Goal: Task Accomplishment & Management: Manage account settings

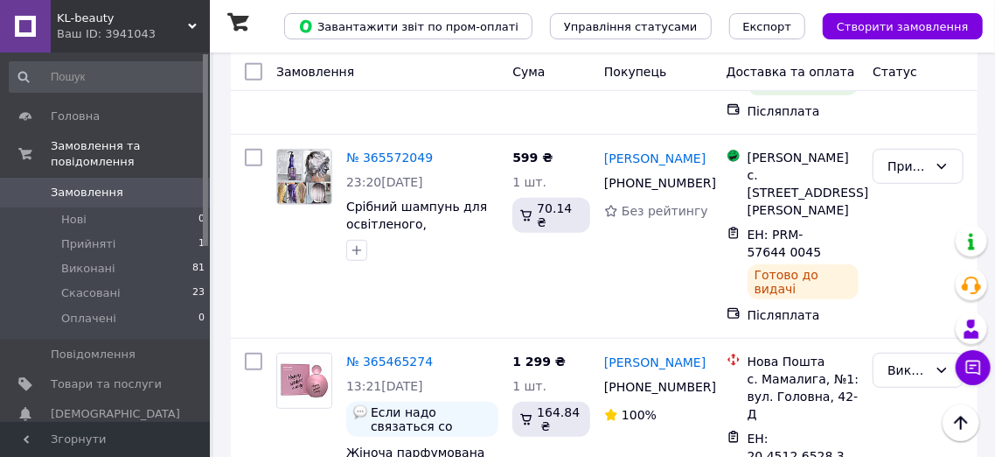
scroll to position [455, 0]
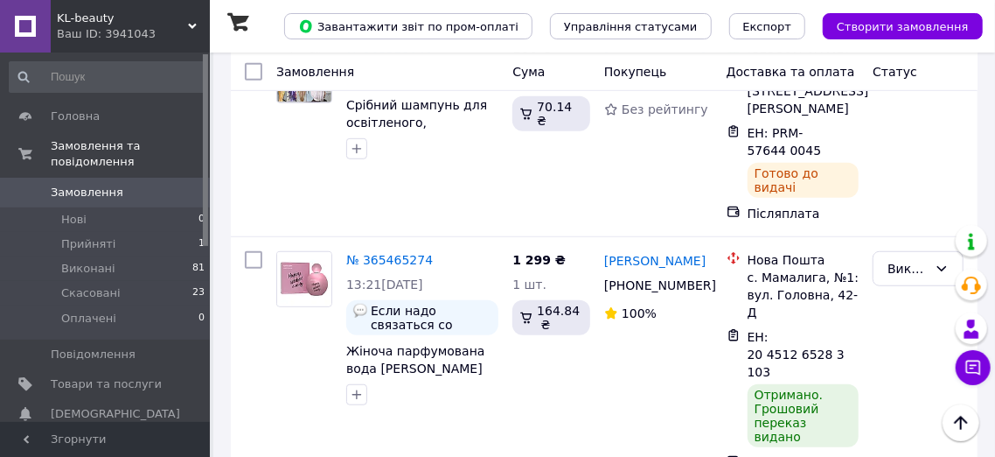
click at [122, 83] on input at bounding box center [108, 76] width 198 height 31
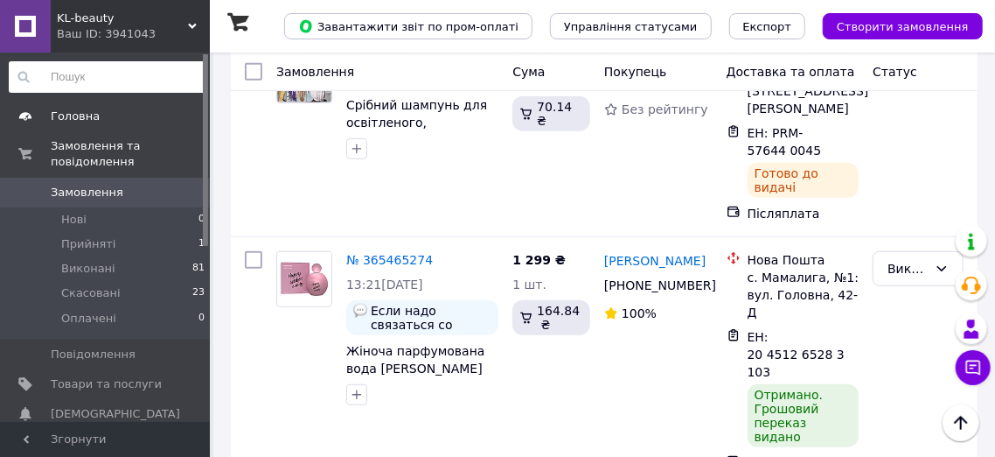
click at [140, 112] on span "Головна" at bounding box center [106, 116] width 111 height 16
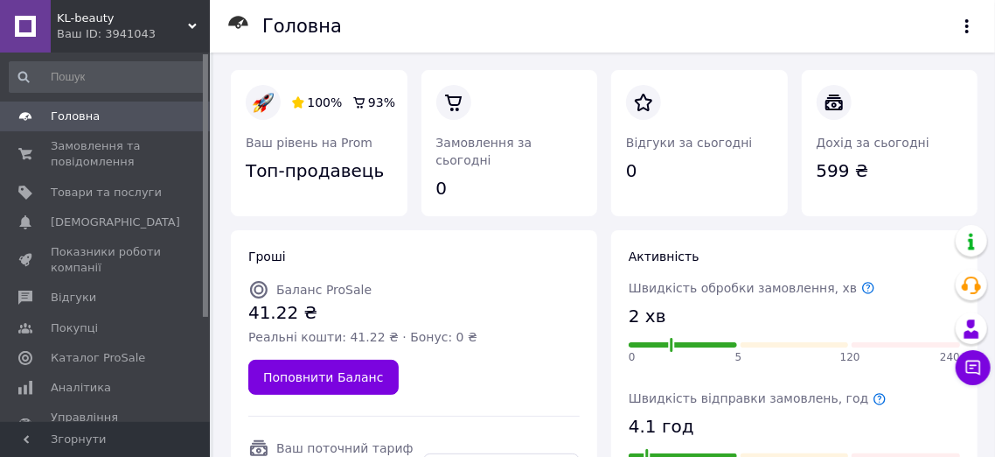
click at [614, 64] on div "Відгуки за сьогодні 0" at bounding box center [699, 143] width 191 height 160
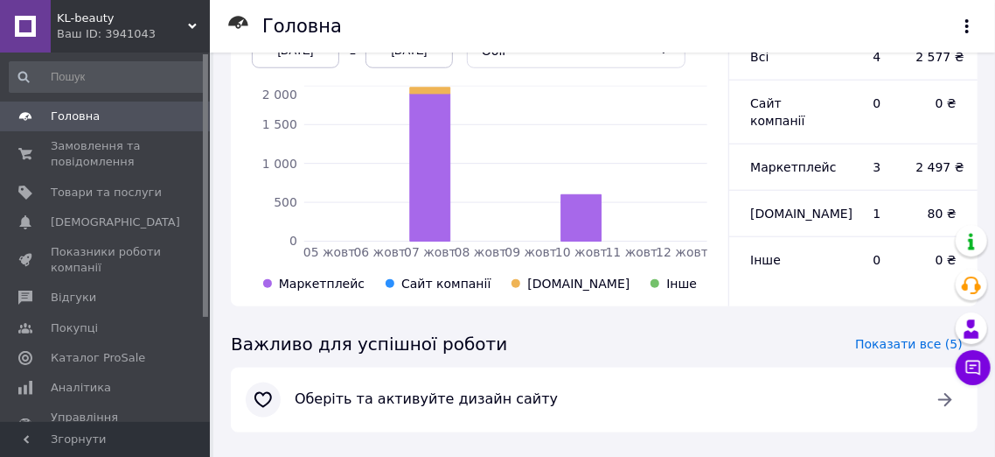
scroll to position [757, 0]
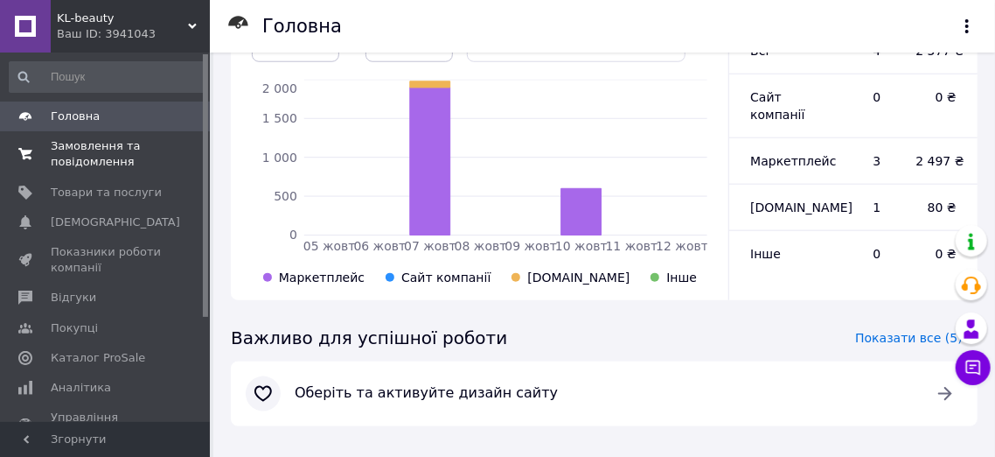
click at [86, 146] on span "Замовлення та повідомлення" at bounding box center [106, 153] width 111 height 31
